Goal: Find specific page/section: Find specific page/section

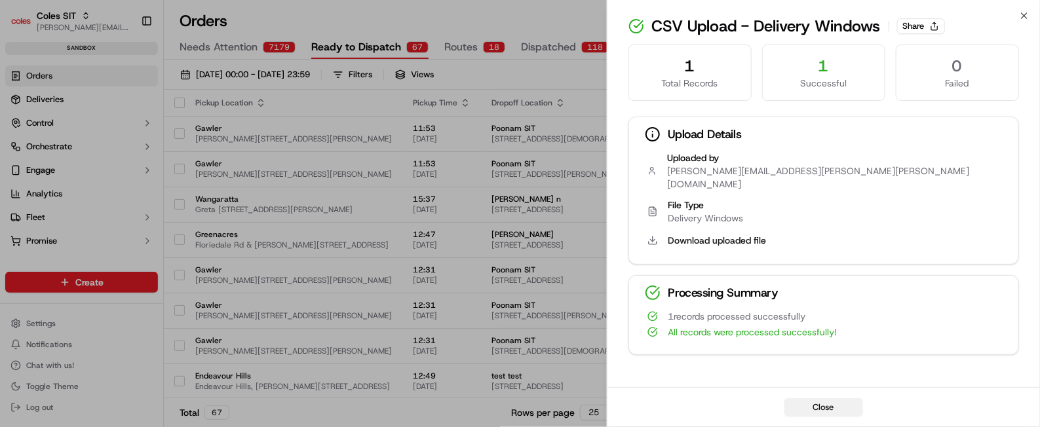
click at [818, 409] on button "Close" at bounding box center [823, 407] width 79 height 18
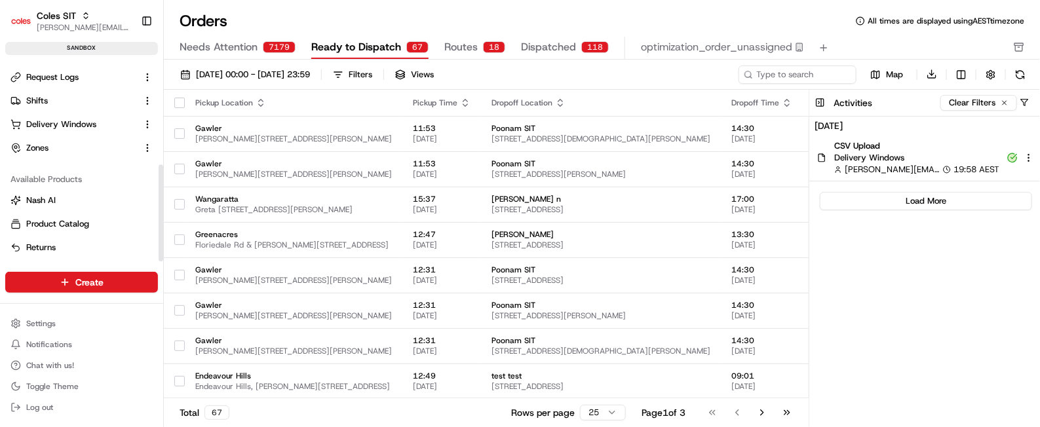
scroll to position [134, 0]
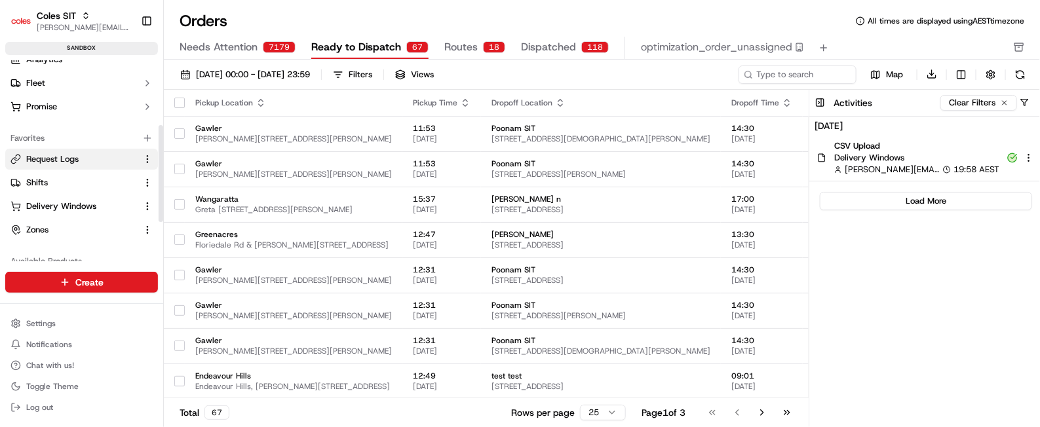
click at [53, 158] on span "Request Logs" at bounding box center [52, 159] width 52 height 12
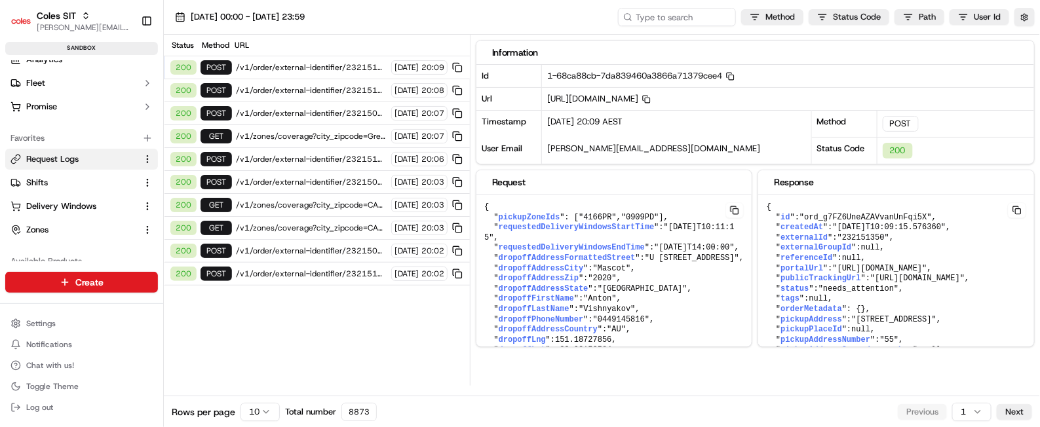
click at [292, 68] on span "/v1/order/external-identifier/232151350/delivery-window" at bounding box center [311, 67] width 151 height 10
click at [290, 89] on span "/v1/order/external-identifier/232151349/delivery-window" at bounding box center [311, 90] width 151 height 10
click at [286, 108] on span "/v1/order/external-identifier/232150414/delivery-window" at bounding box center [311, 113] width 151 height 10
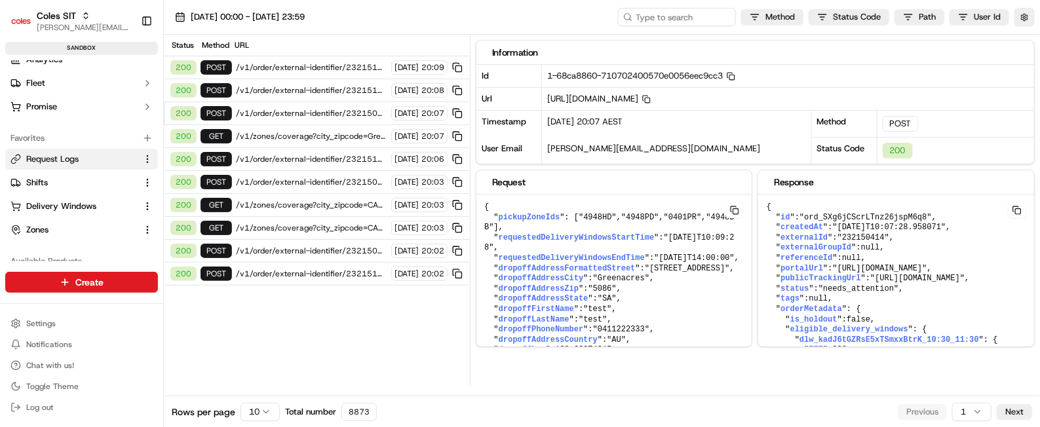
click at [287, 131] on span "/v1/zones/coverage?city_zipcode=Greenacres_5086" at bounding box center [311, 136] width 151 height 10
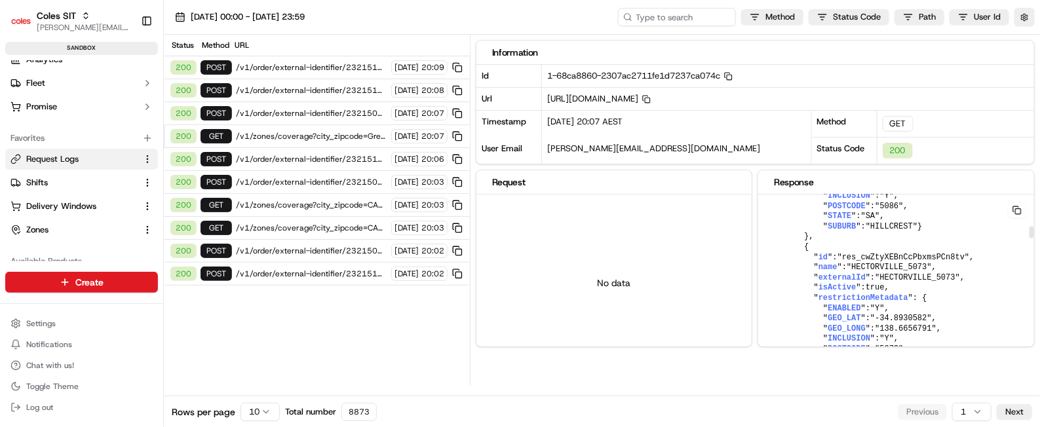
scroll to position [6062, 0]
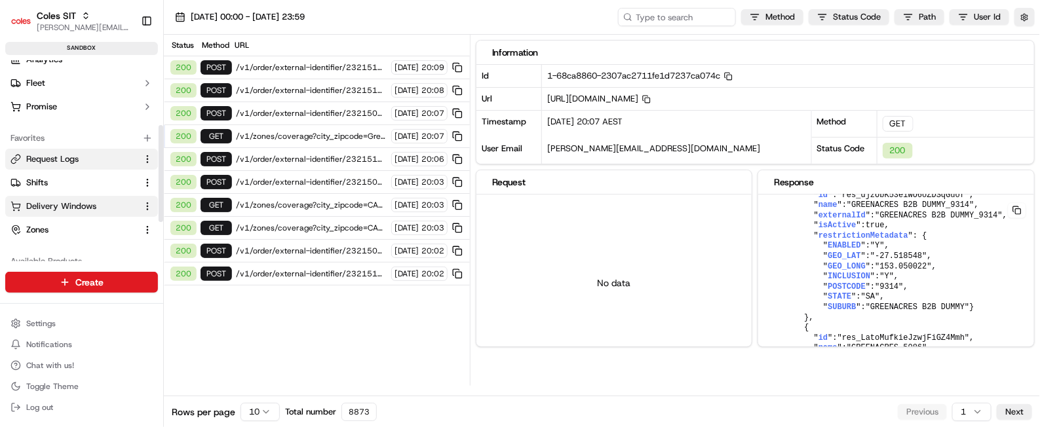
click at [39, 205] on span "Delivery Windows" at bounding box center [61, 207] width 70 height 12
